Goal: Transaction & Acquisition: Book appointment/travel/reservation

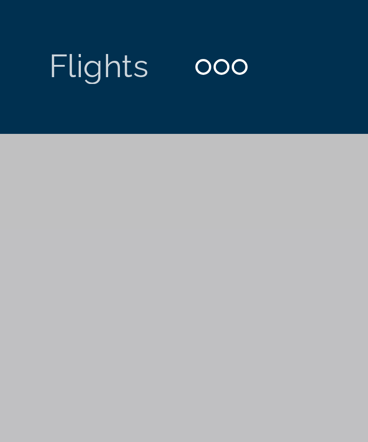
click at [216, 13] on div "Extra navigation items" at bounding box center [217, 13] width 3 height 3
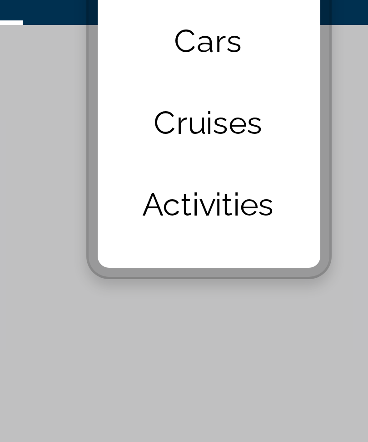
click at [189, 59] on span "Activities" at bounding box center [202, 62] width 26 height 7
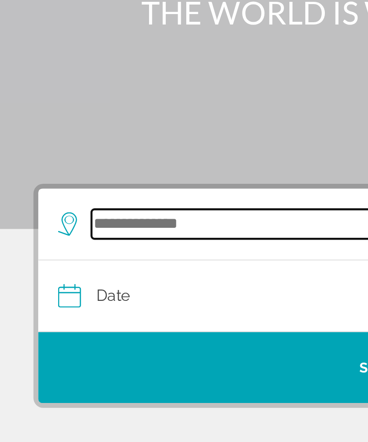
click at [80, 209] on input "Search destination" at bounding box center [187, 216] width 284 height 14
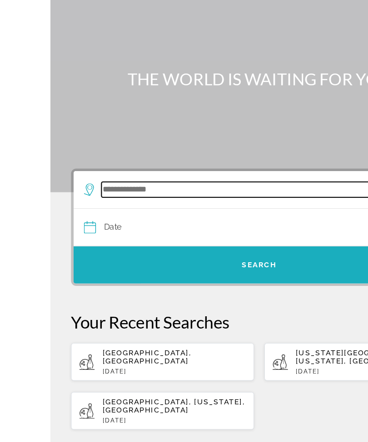
scroll to position [16, 0]
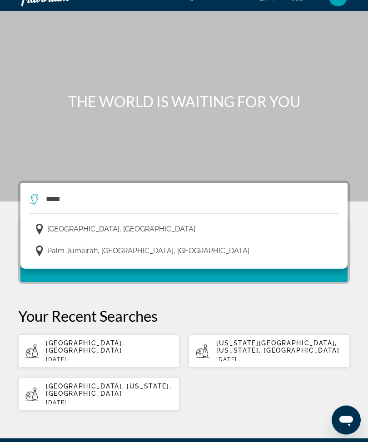
click at [122, 229] on span "[GEOGRAPHIC_DATA], [GEOGRAPHIC_DATA]" at bounding box center [121, 229] width 148 height 13
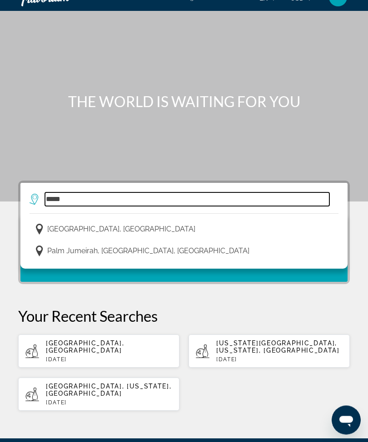
type input "**********"
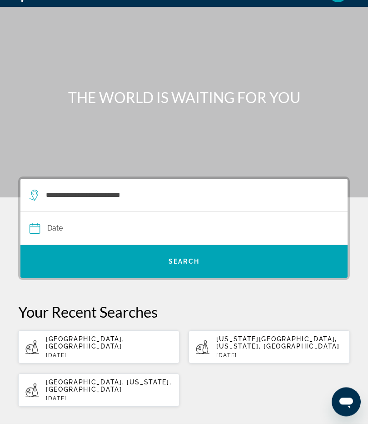
click at [90, 231] on input "Date" at bounding box center [106, 248] width 158 height 35
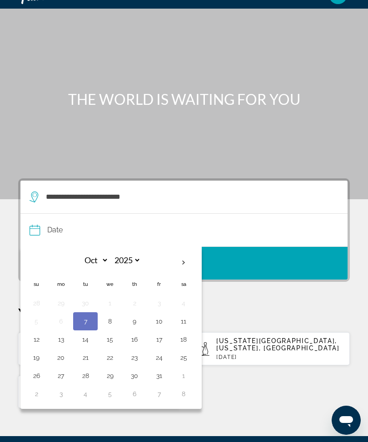
scroll to position [20, 0]
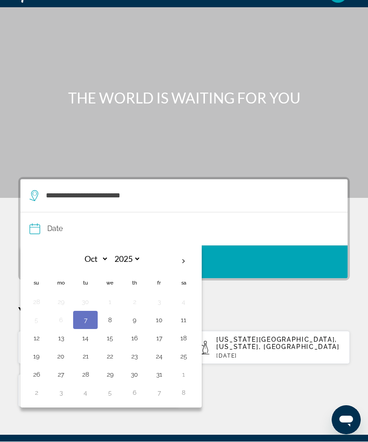
click at [185, 262] on th "Next month" at bounding box center [183, 262] width 25 height 20
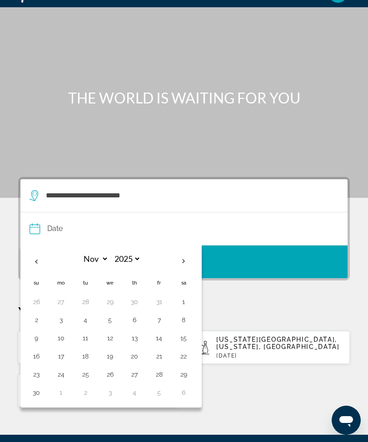
click at [187, 265] on th "Next month" at bounding box center [183, 261] width 25 height 20
click at [185, 267] on th "Next month" at bounding box center [183, 261] width 25 height 20
select select "*"
select select "****"
click at [87, 342] on button "13" at bounding box center [85, 338] width 15 height 13
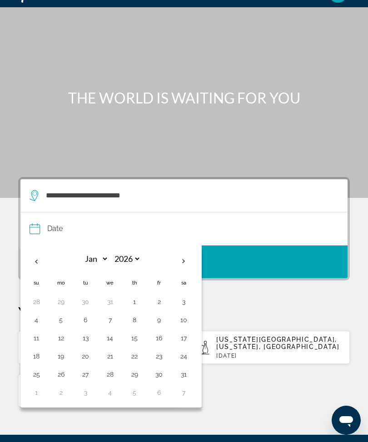
type input "**********"
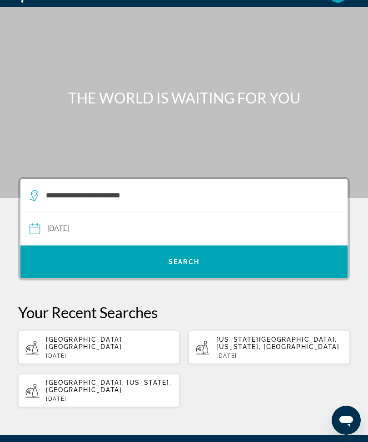
click at [203, 275] on span "Search" at bounding box center [183, 262] width 327 height 33
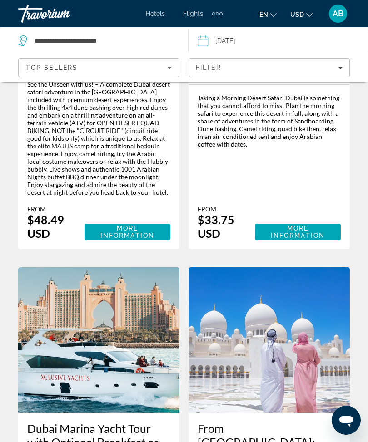
scroll to position [673, 0]
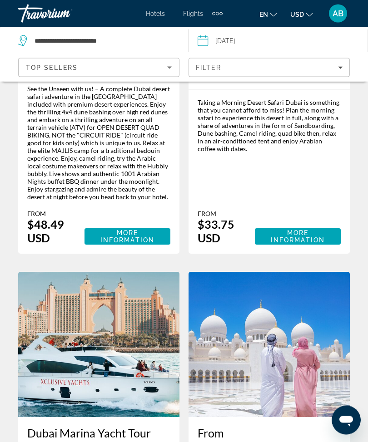
click at [340, 66] on icon "Filters" at bounding box center [340, 67] width 5 height 5
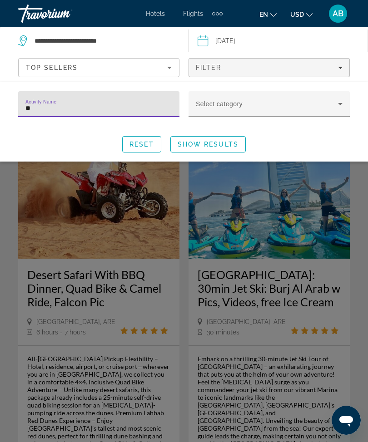
type input "*"
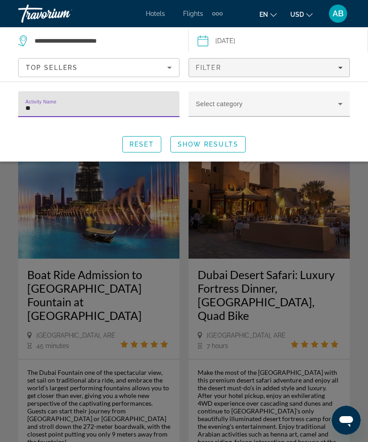
type input "*"
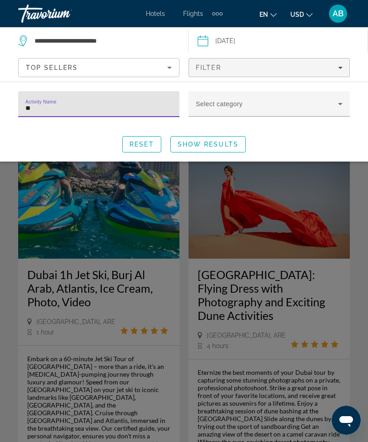
type input "***"
click at [228, 155] on span "Search widget" at bounding box center [208, 144] width 74 height 22
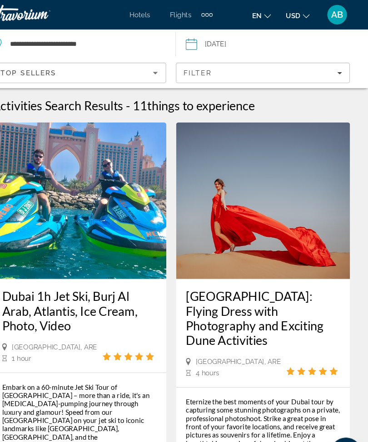
click at [323, 72] on span "Filters" at bounding box center [269, 68] width 160 height 22
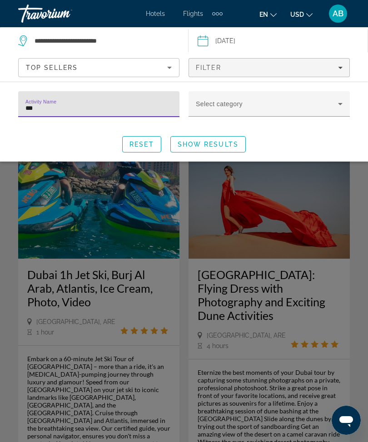
click at [195, 216] on div "Search widget" at bounding box center [184, 287] width 368 height 311
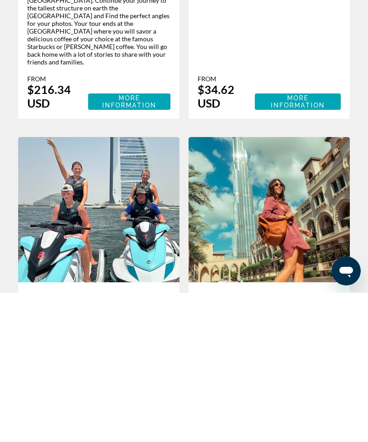
scroll to position [1849, 0]
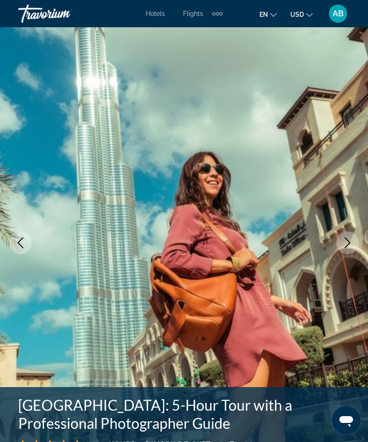
click at [350, 231] on img "Main content" at bounding box center [184, 242] width 368 height 431
click at [353, 239] on button "Next image" at bounding box center [347, 243] width 23 height 23
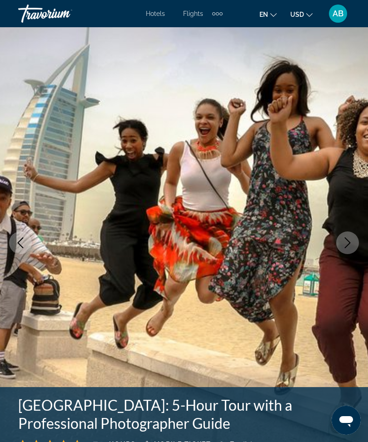
click at [346, 246] on icon "Next image" at bounding box center [347, 242] width 11 height 11
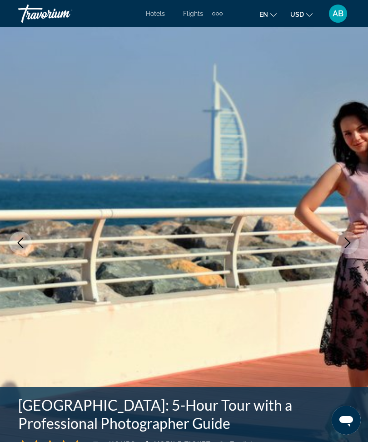
click at [348, 248] on icon "Next image" at bounding box center [347, 242] width 11 height 11
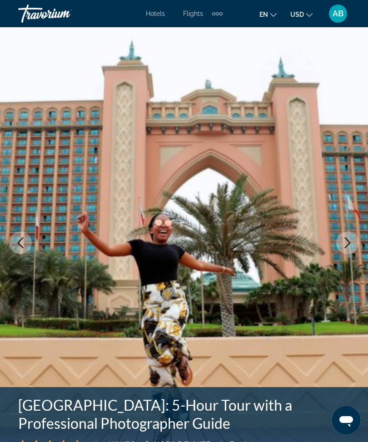
click at [350, 246] on icon "Next image" at bounding box center [347, 242] width 11 height 11
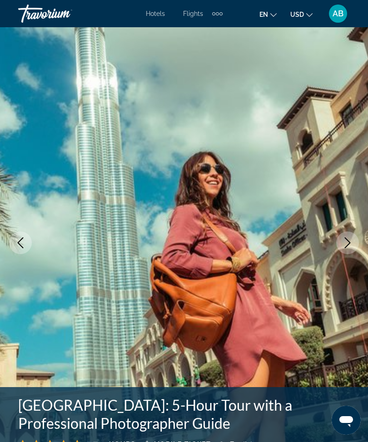
click at [351, 246] on icon "Next image" at bounding box center [347, 242] width 11 height 11
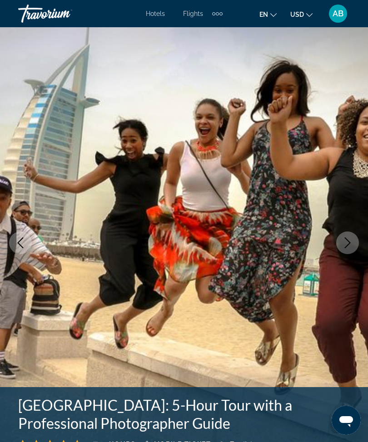
click at [349, 251] on button "Next image" at bounding box center [347, 243] width 23 height 23
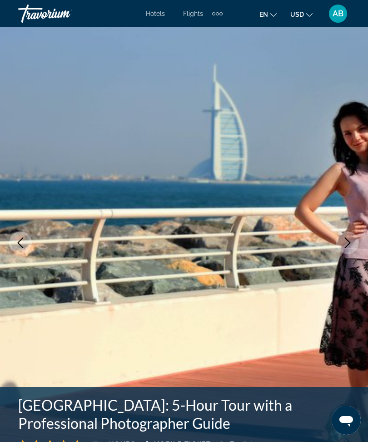
click at [343, 251] on button "Next image" at bounding box center [347, 243] width 23 height 23
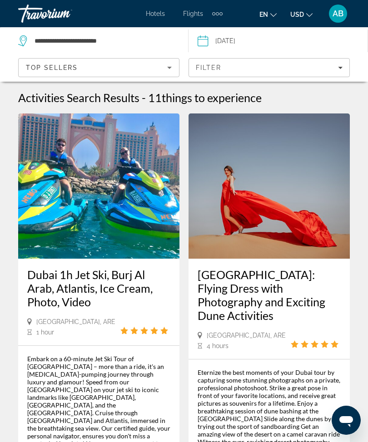
click at [343, 67] on span "Filters" at bounding box center [269, 68] width 160 height 22
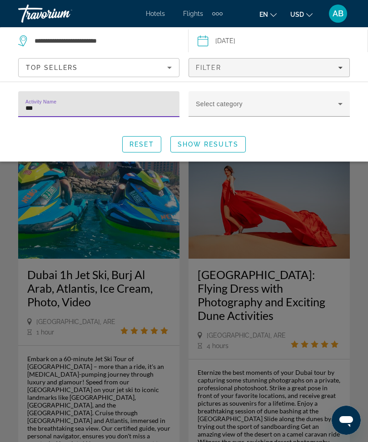
click at [339, 107] on icon "Search widget" at bounding box center [340, 104] width 11 height 11
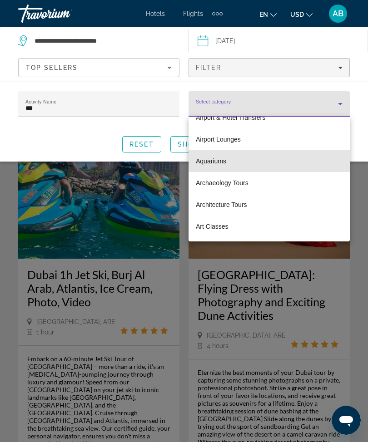
scroll to position [145, 0]
click at [242, 163] on mat-option "Aquariums" at bounding box center [268, 161] width 161 height 22
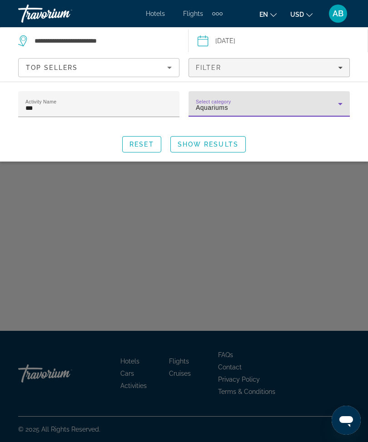
click at [232, 141] on span "Show Results" at bounding box center [207, 144] width 61 height 7
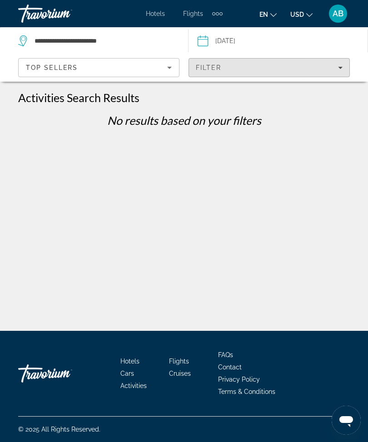
click at [347, 74] on span "Filters" at bounding box center [269, 68] width 160 height 22
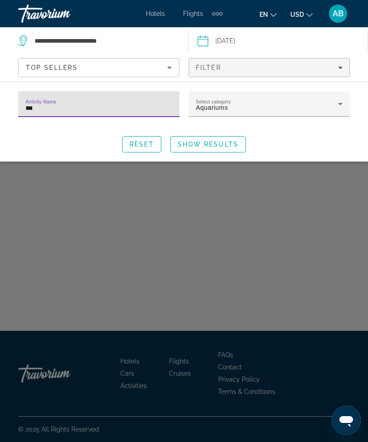
click at [340, 106] on icon "Search widget" at bounding box center [340, 104] width 11 height 11
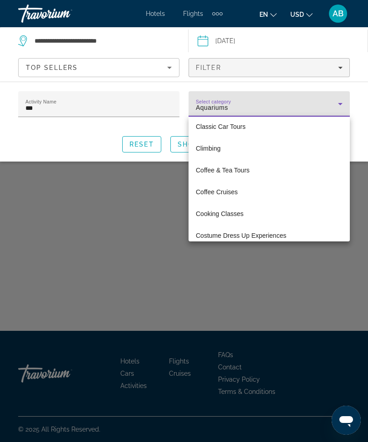
scroll to position [833, 0]
click at [339, 106] on div at bounding box center [184, 221] width 368 height 442
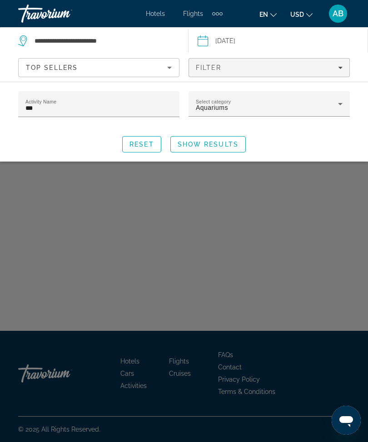
click at [341, 110] on div "Aquariums" at bounding box center [269, 107] width 147 height 11
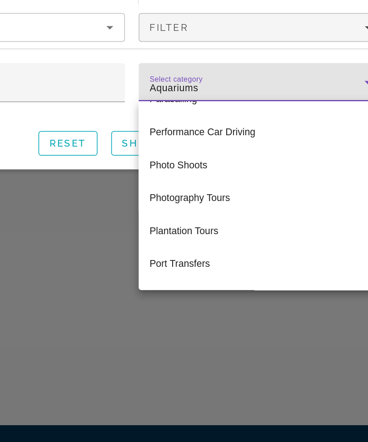
scroll to position [2675, 0]
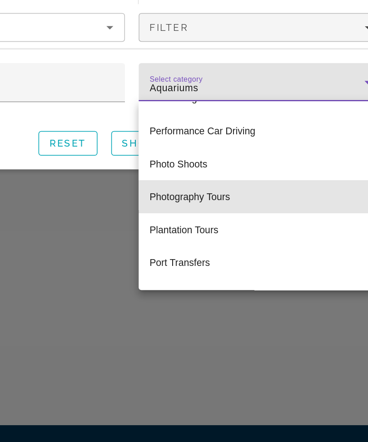
click at [196, 174] on span "Photography Tours" at bounding box center [222, 179] width 53 height 11
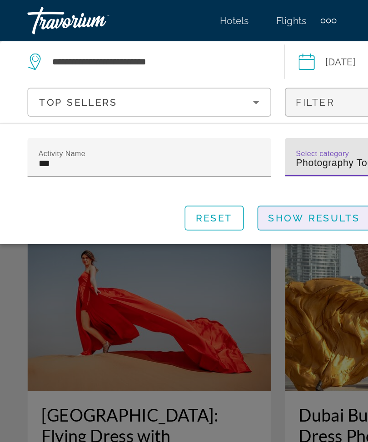
click at [206, 143] on span "Show Results" at bounding box center [207, 144] width 61 height 7
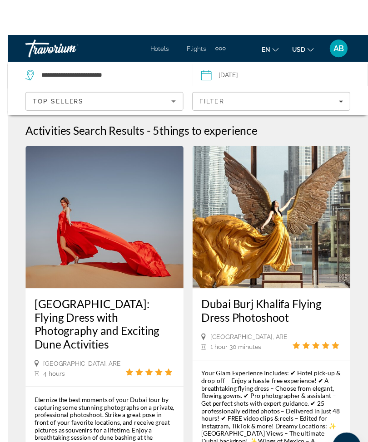
scroll to position [10, 0]
